Goal: Task Accomplishment & Management: Manage account settings

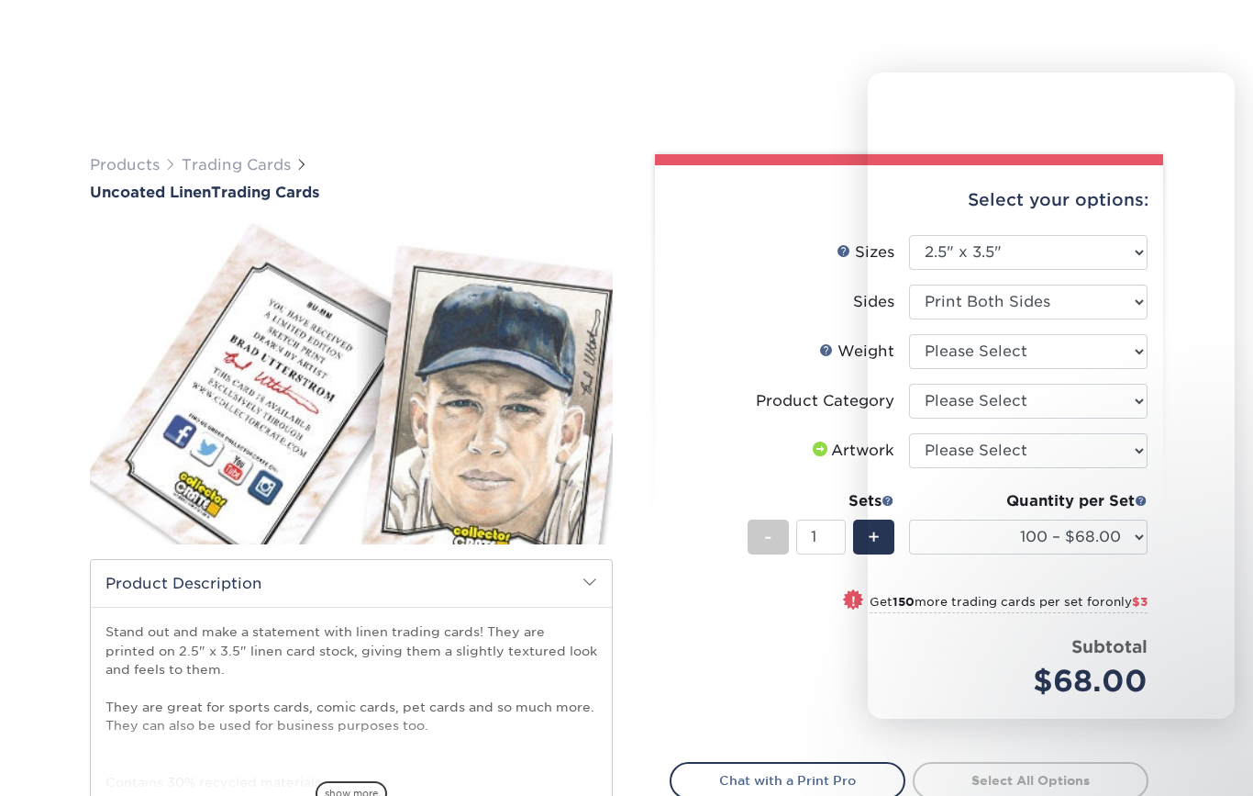
select select "2.50x3.50"
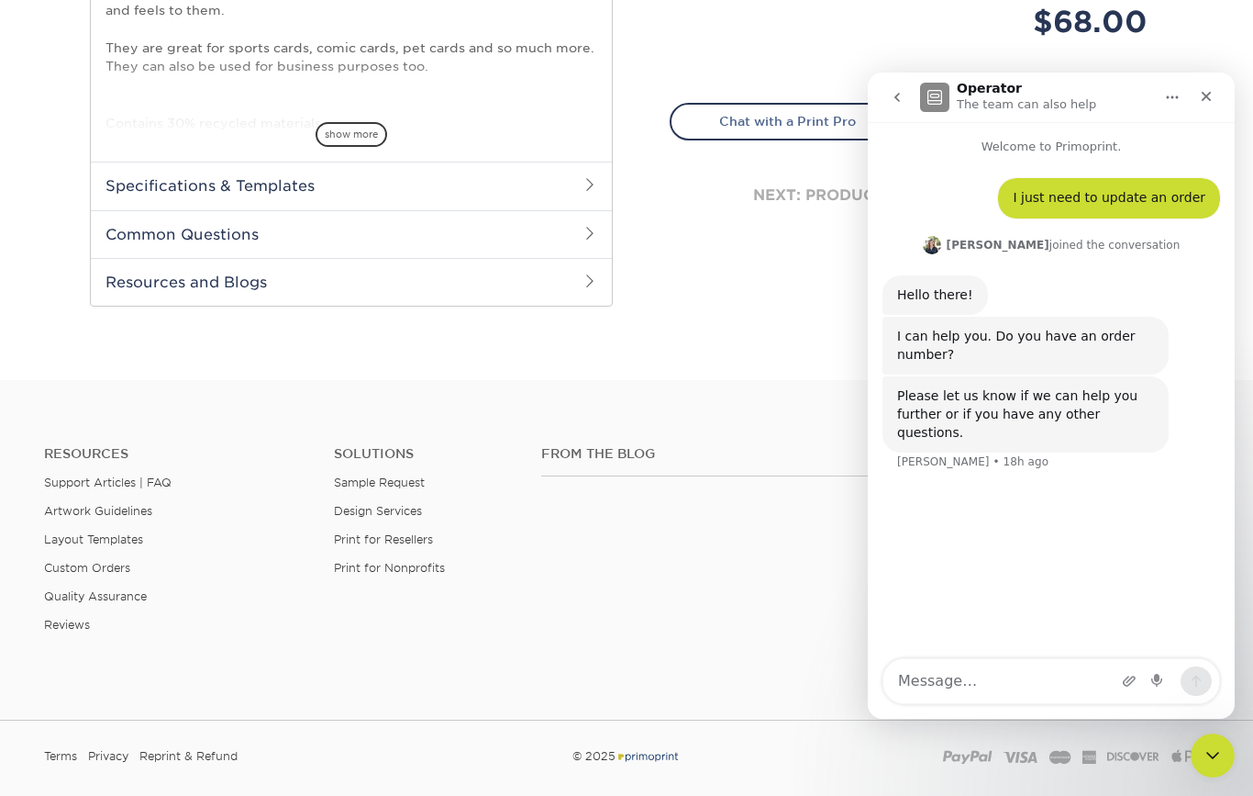
click at [1207, 86] on div "Close" at bounding box center [1206, 96] width 33 height 33
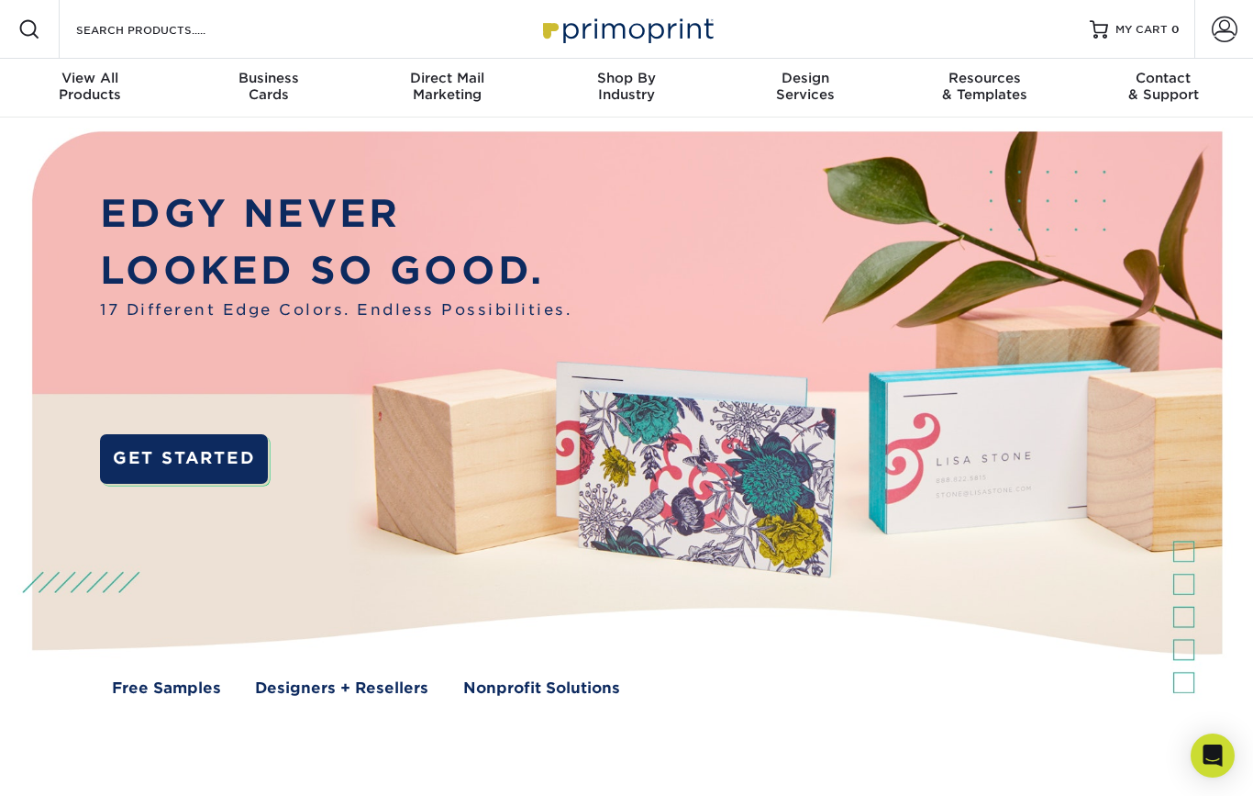
click at [1221, 38] on span at bounding box center [1225, 30] width 26 height 26
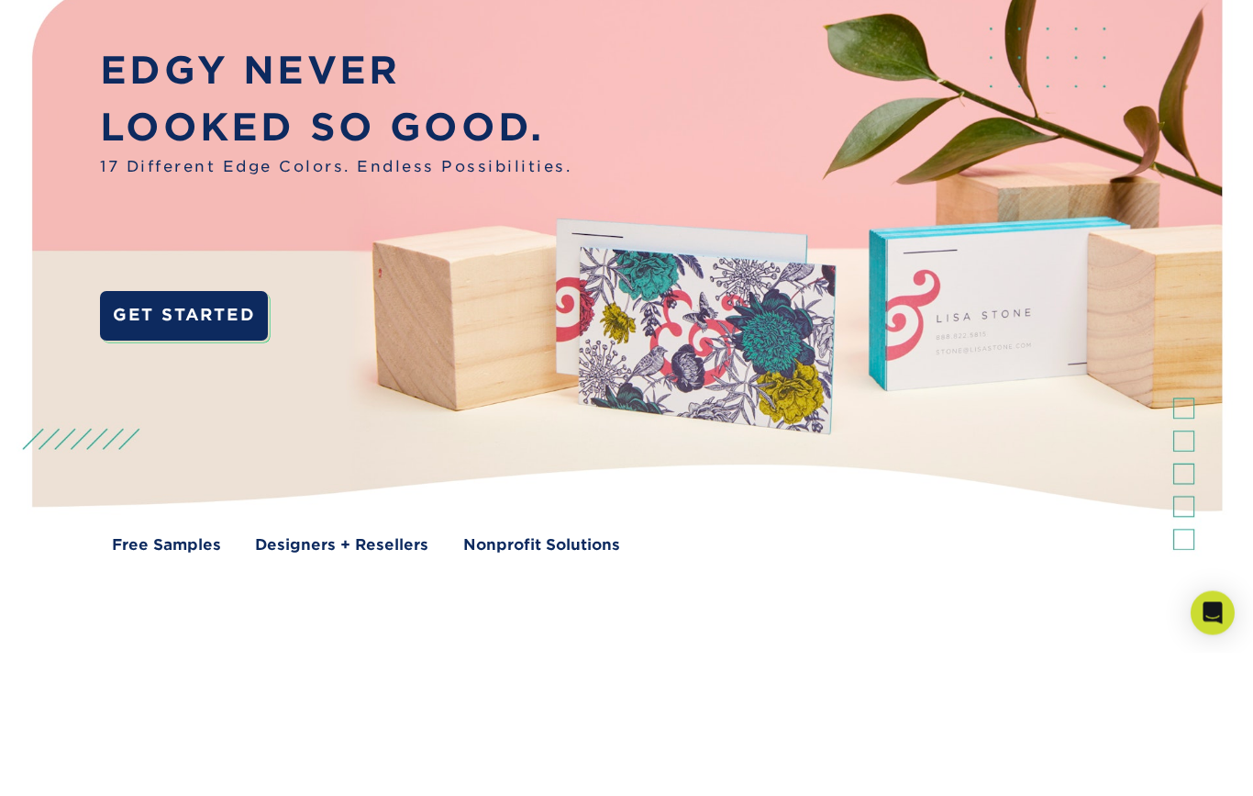
scroll to position [143, 0]
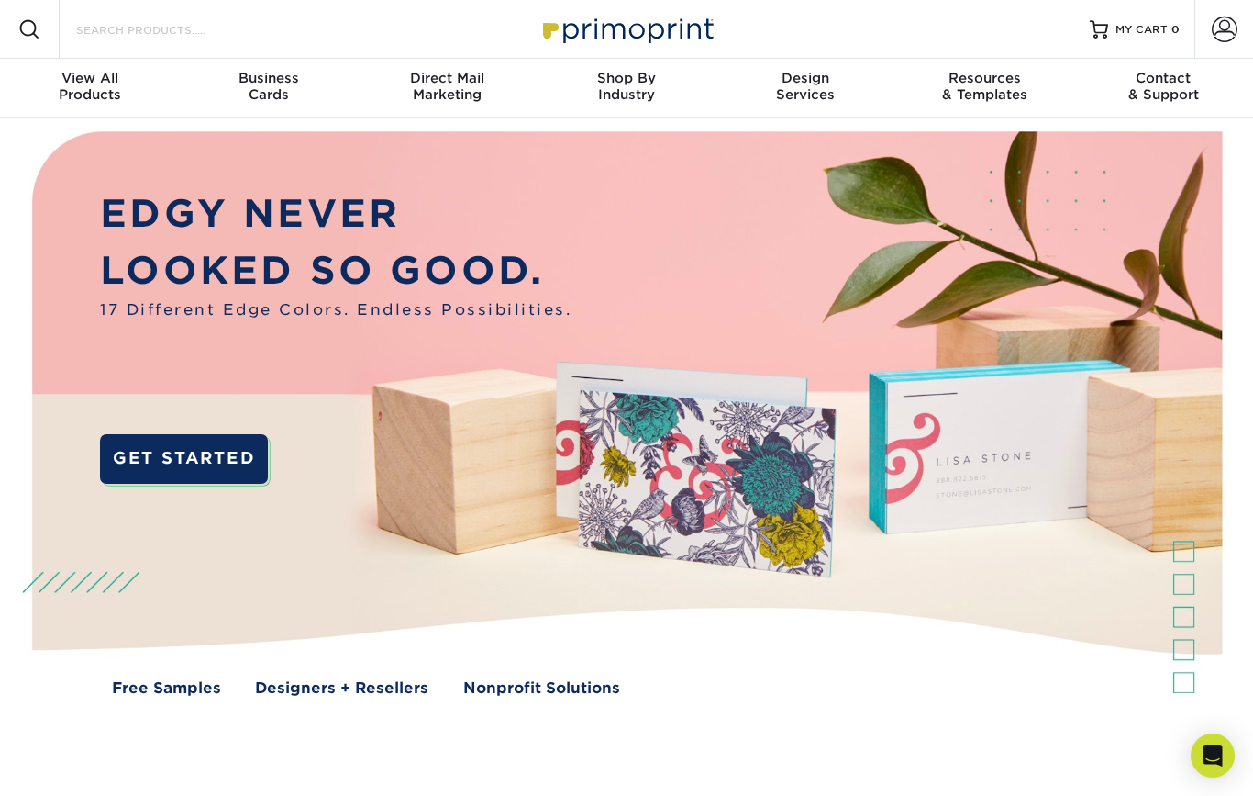
click at [164, 23] on input "Search Products" at bounding box center [163, 29] width 179 height 22
click at [165, 21] on input "Search Products" at bounding box center [163, 29] width 179 height 22
click at [1223, 27] on span at bounding box center [1225, 30] width 26 height 26
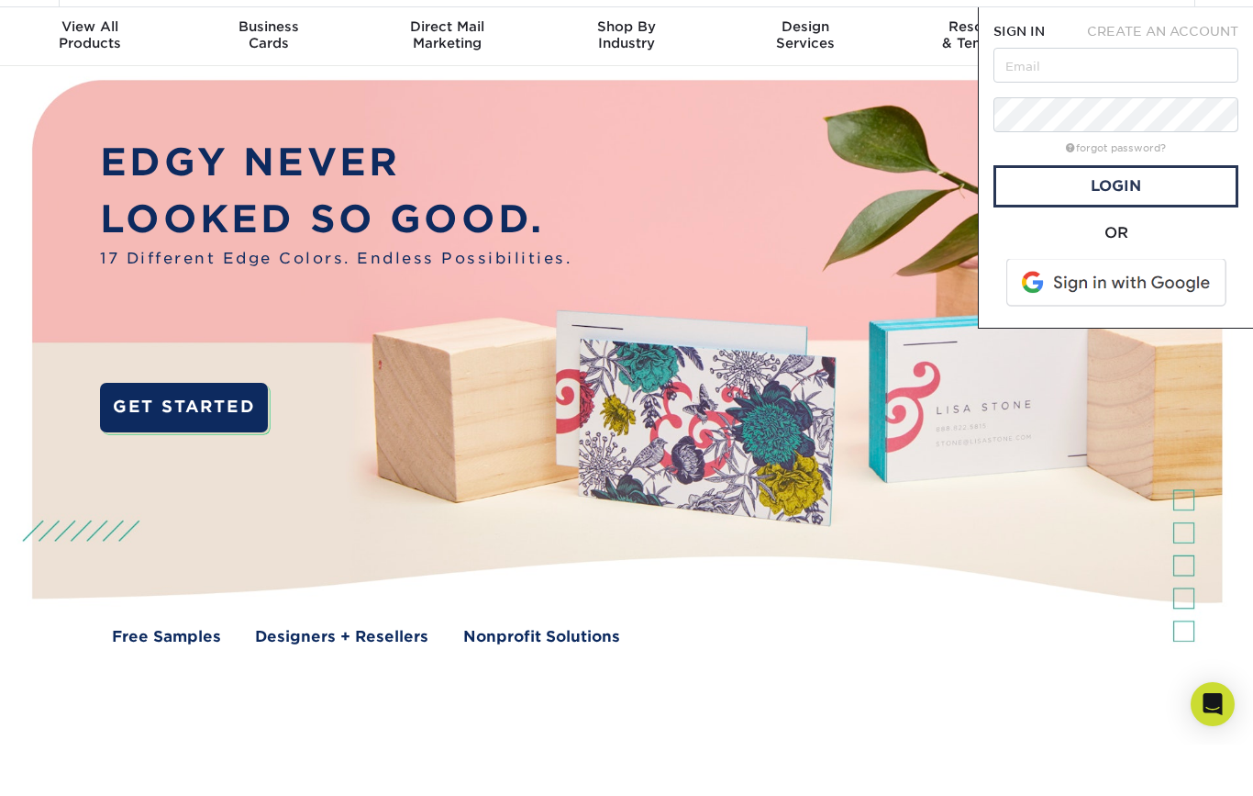
click at [1134, 310] on span at bounding box center [1118, 334] width 234 height 48
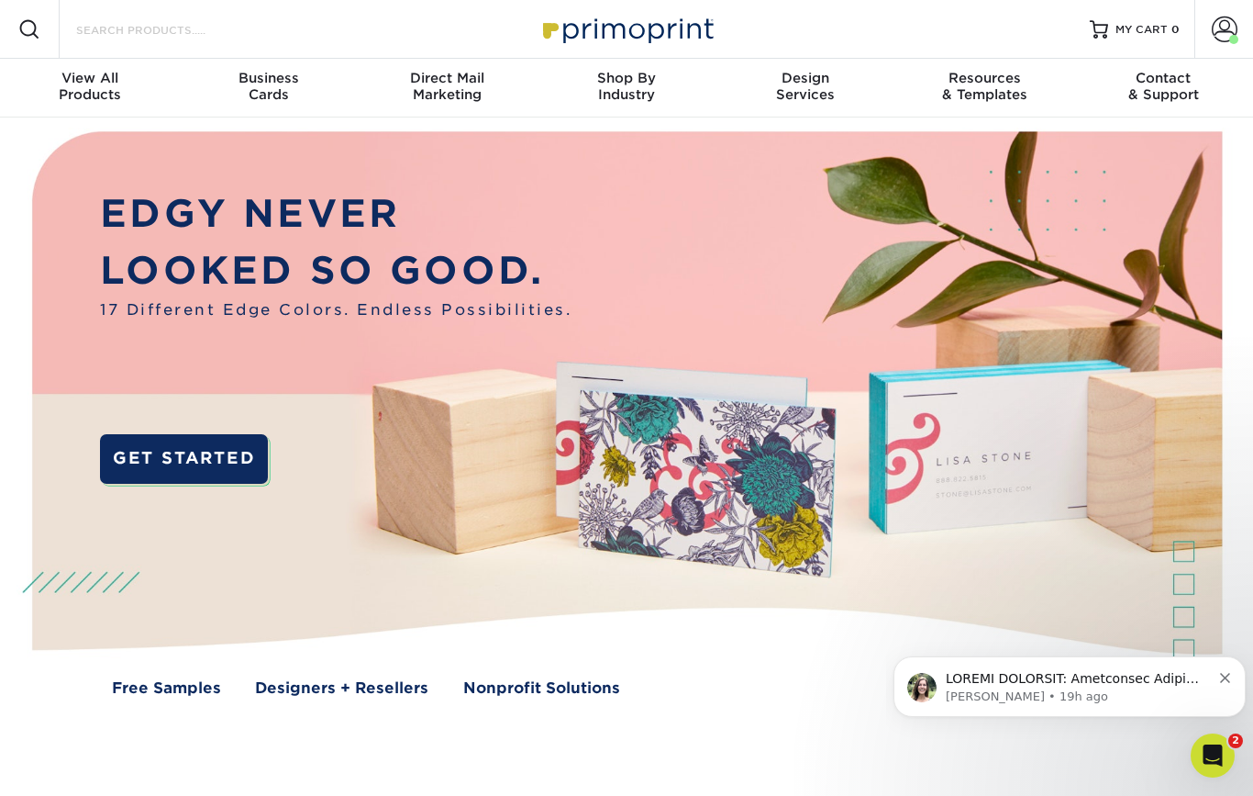
click at [169, 36] on input "Search Products" at bounding box center [163, 29] width 179 height 22
click at [168, 26] on input "Search Products" at bounding box center [163, 29] width 179 height 22
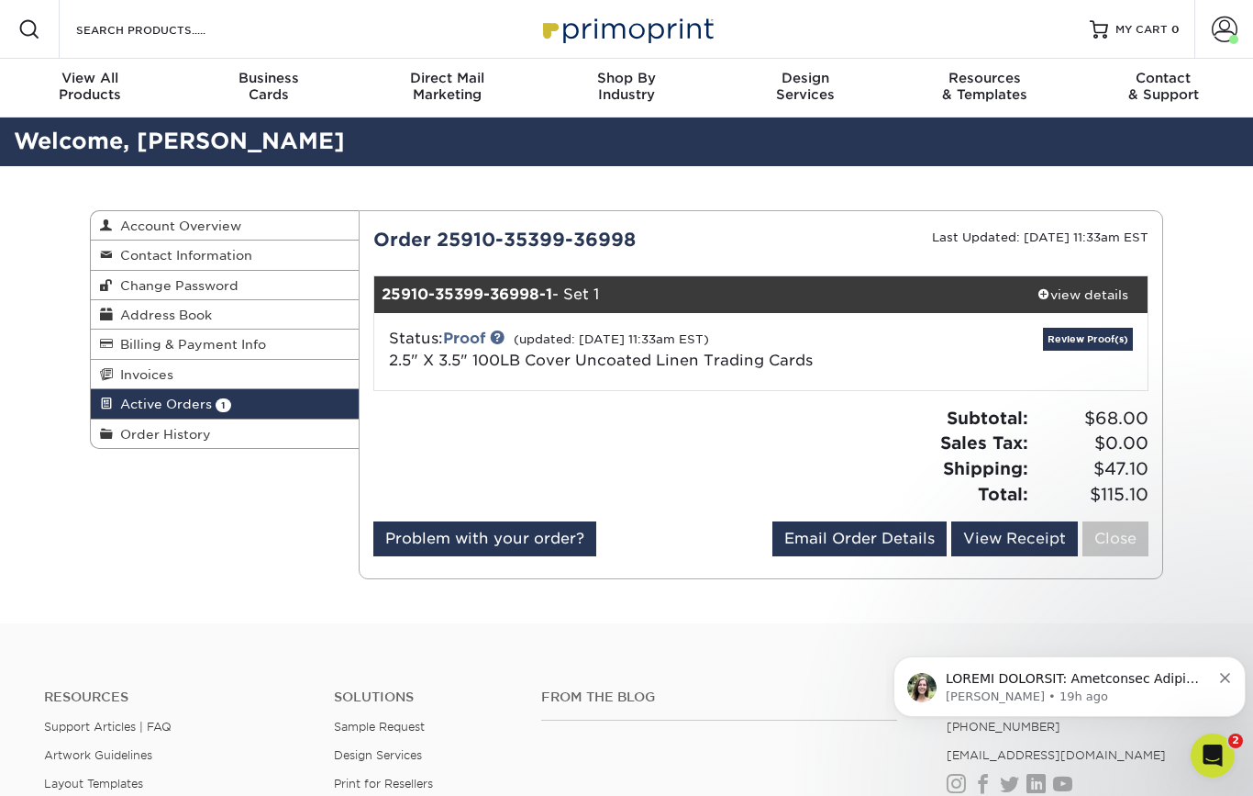
click at [1084, 336] on link "Review Proof(s)" at bounding box center [1088, 339] width 90 height 23
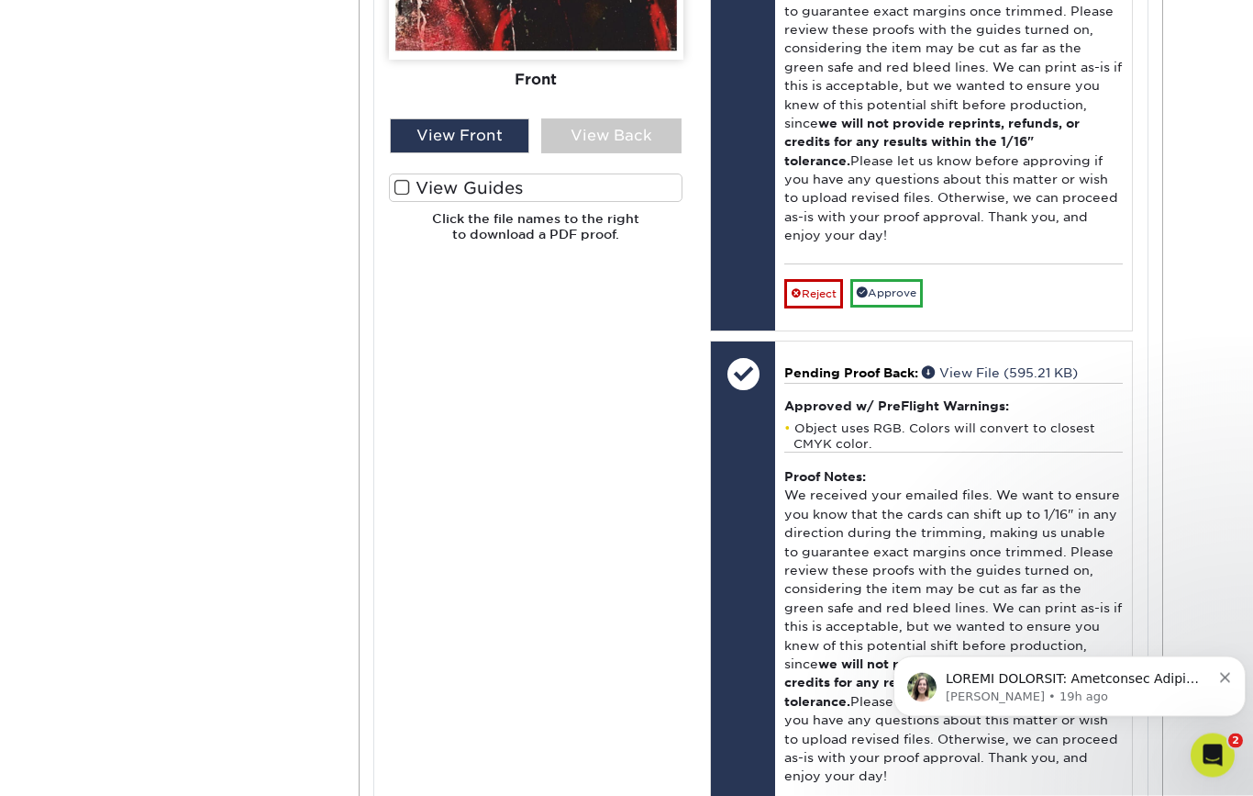
scroll to position [1157, 0]
click at [903, 280] on link "Approve" at bounding box center [887, 294] width 72 height 28
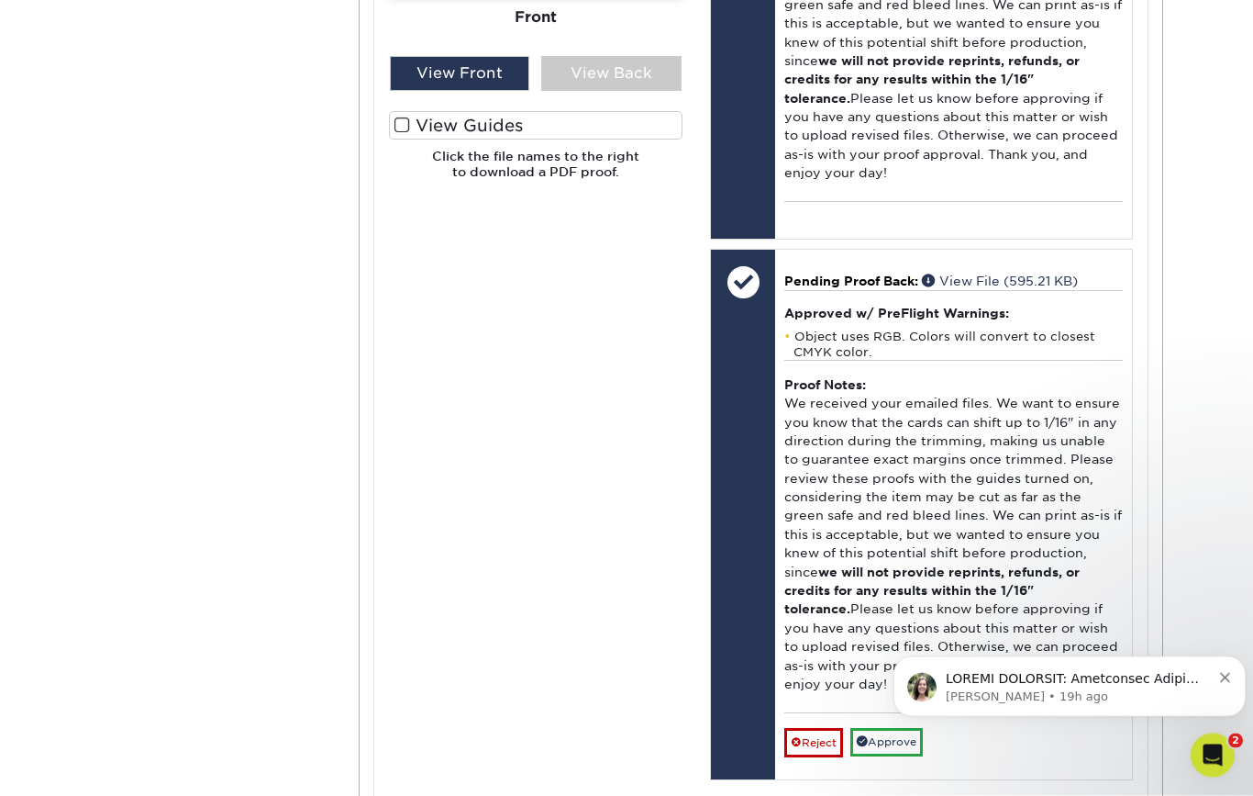
scroll to position [1220, 0]
click at [907, 728] on link "Approve" at bounding box center [887, 742] width 72 height 28
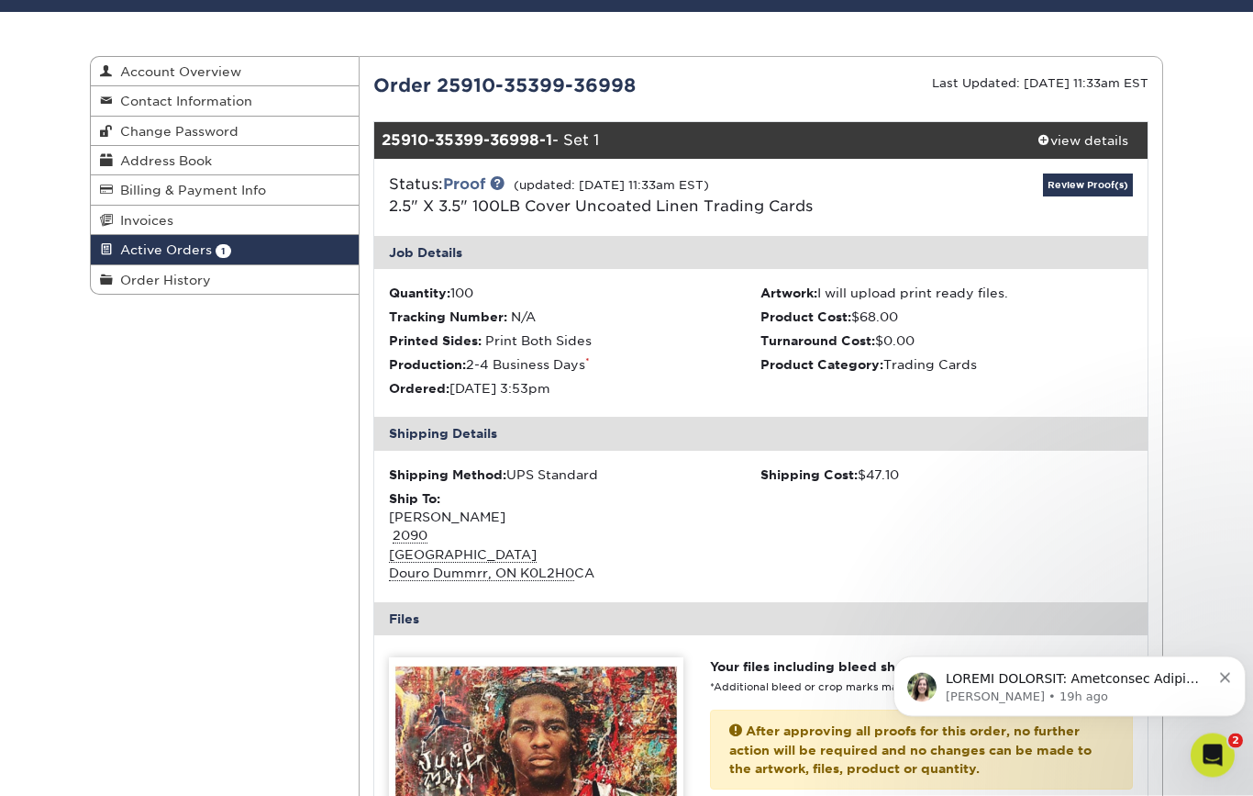
scroll to position [0, 0]
